Goal: Check status

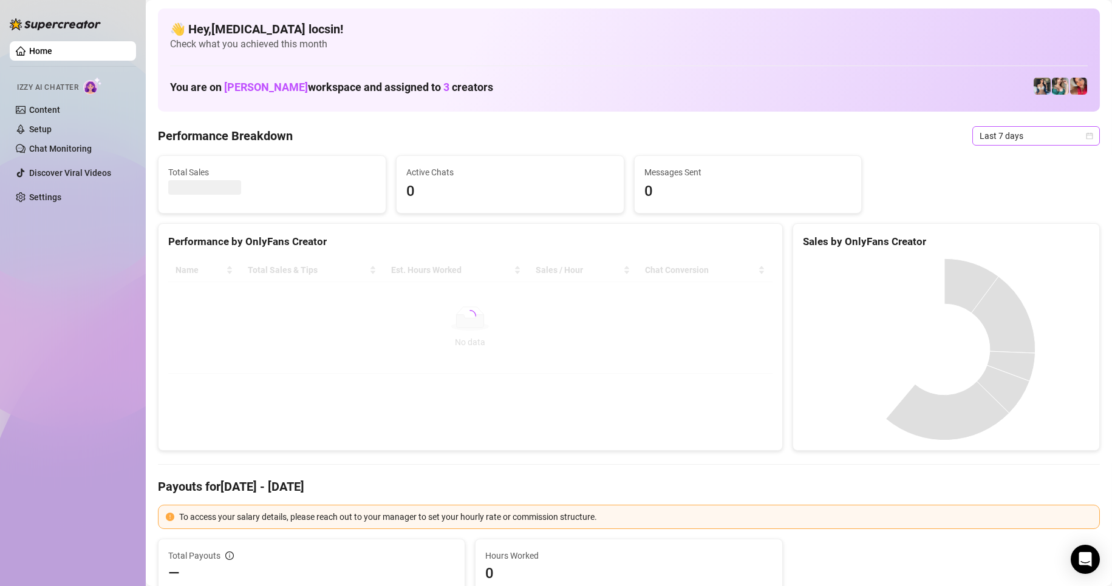
click at [1001, 139] on span "Last 7 days" at bounding box center [1035, 136] width 113 height 18
click at [992, 241] on div "Custom date" at bounding box center [1025, 237] width 108 height 13
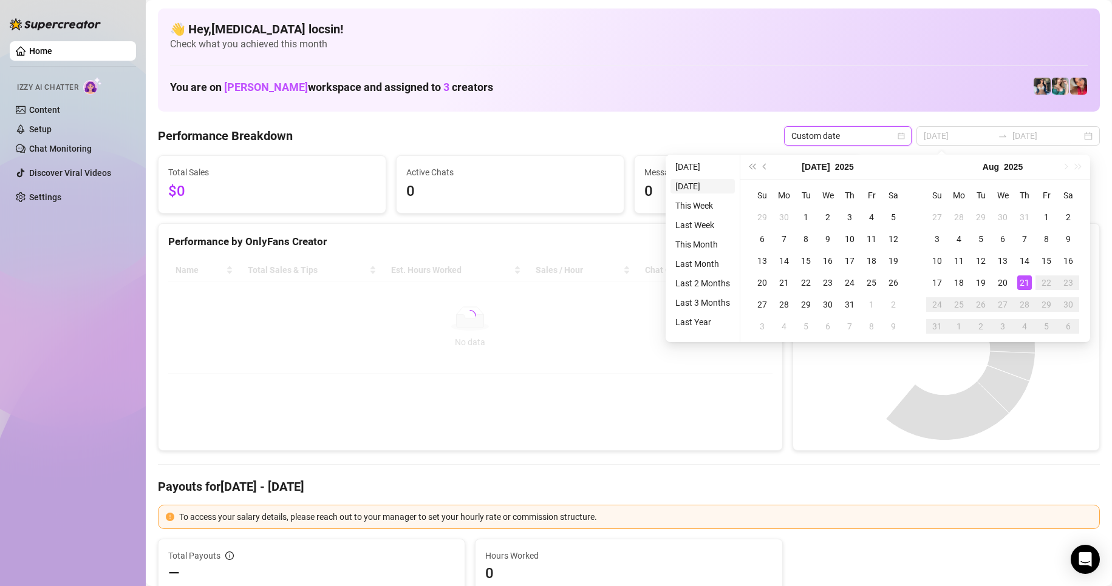
type input "[DATE]"
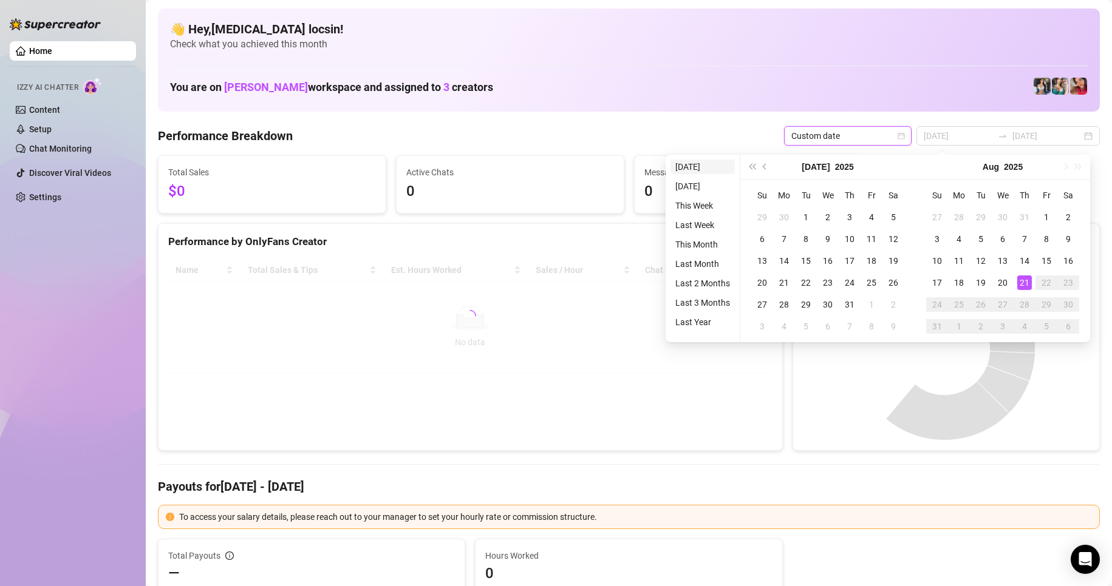
click at [698, 169] on li "[DATE]" at bounding box center [702, 167] width 64 height 15
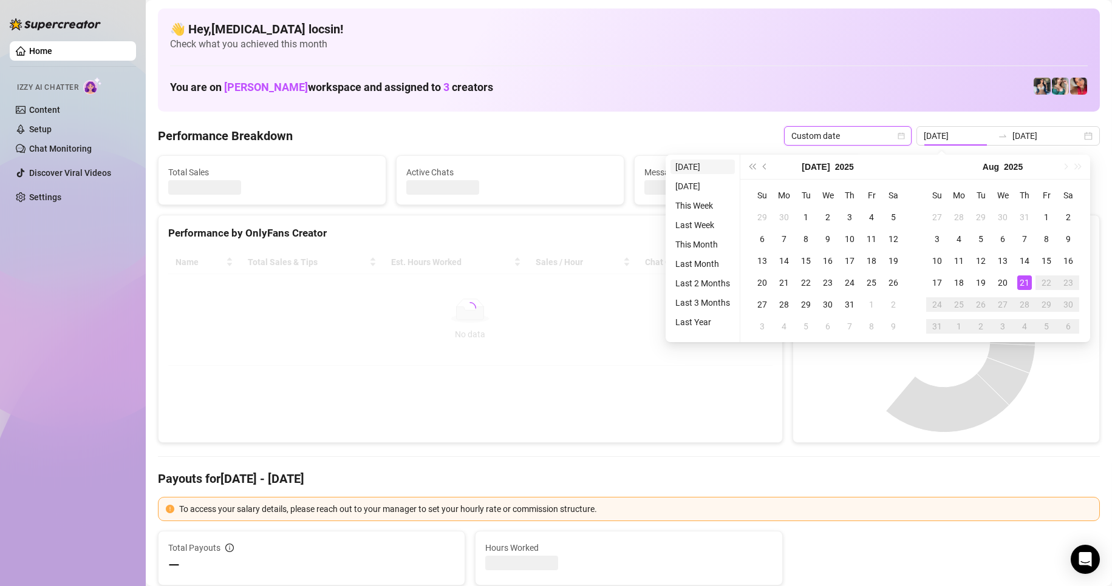
type input "[DATE]"
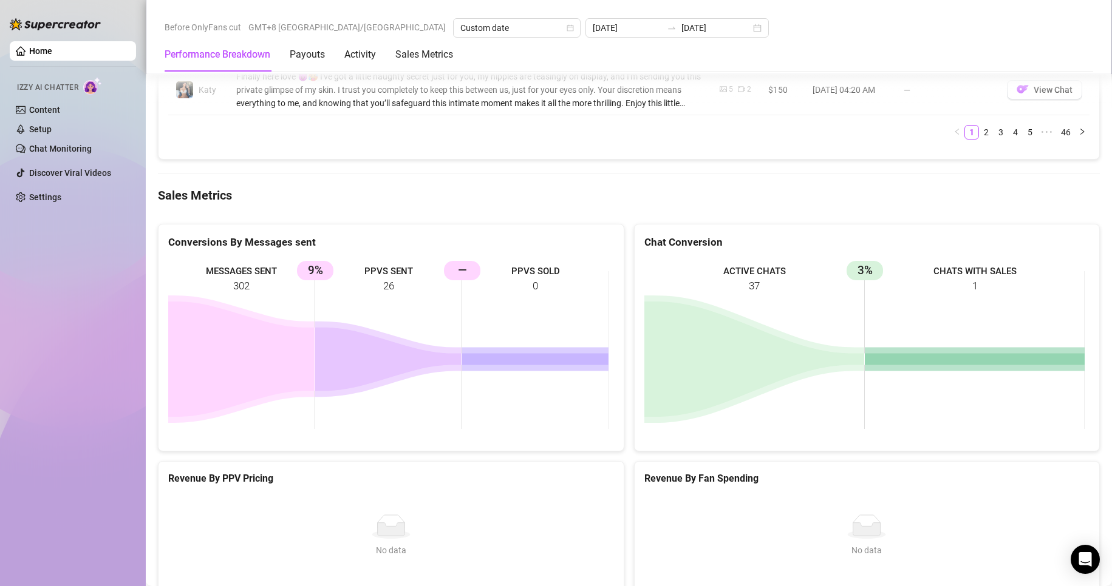
scroll to position [1639, 0]
